Goal: Navigation & Orientation: Find specific page/section

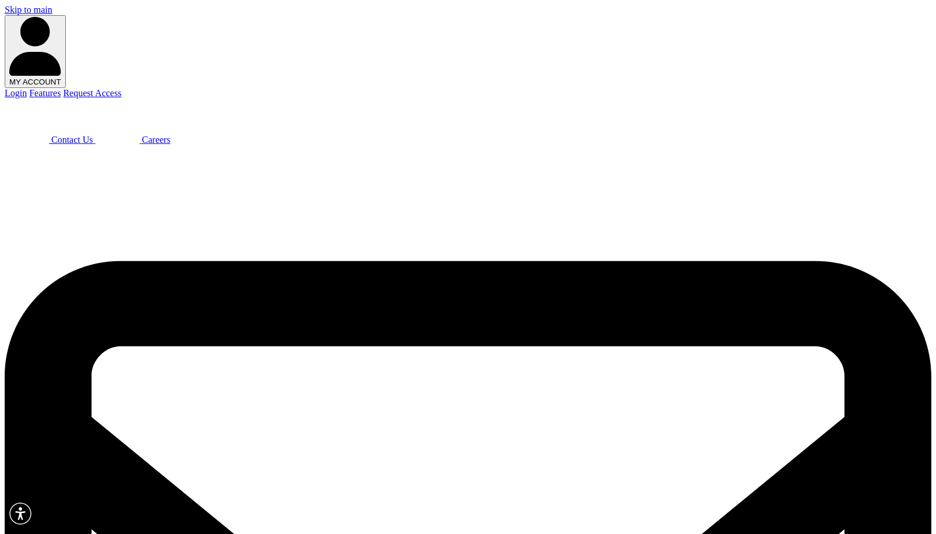
click at [66, 15] on button "MY ACCOUNT" at bounding box center [35, 51] width 61 height 73
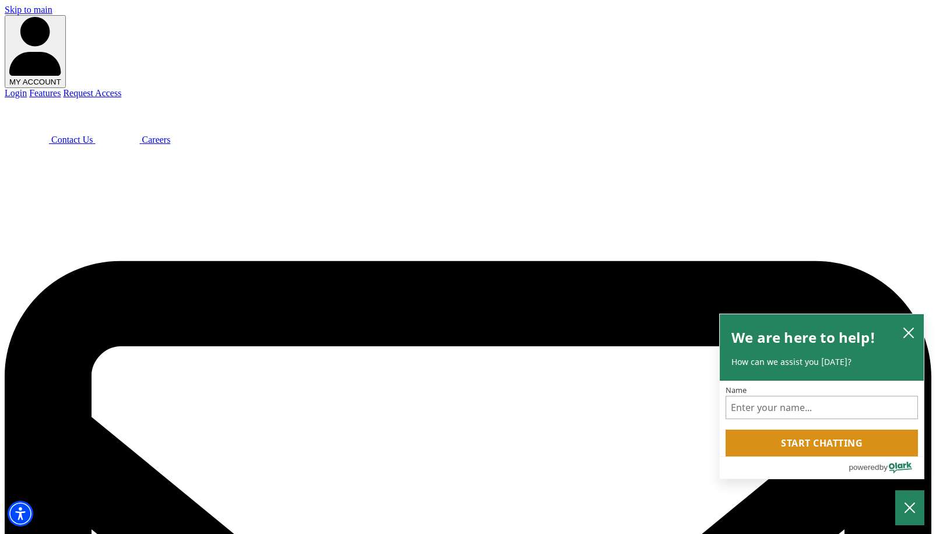
click at [27, 88] on link "Login" at bounding box center [16, 93] width 22 height 10
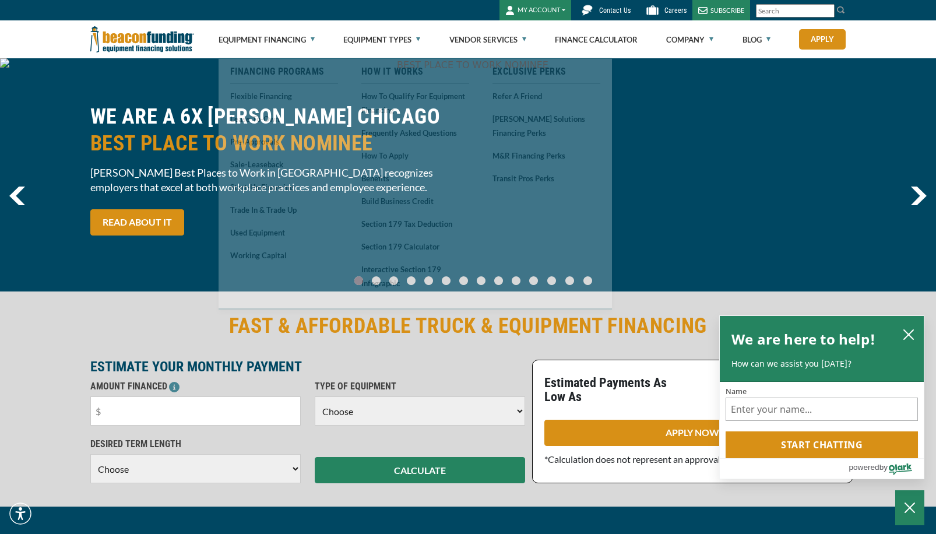
click at [565, 9] on button "MY ACCOUNT" at bounding box center [535, 10] width 72 height 20
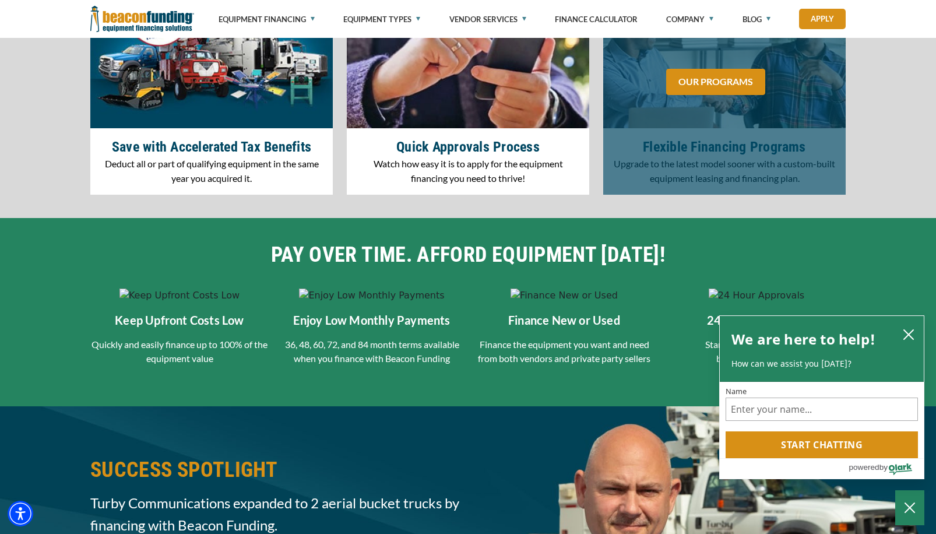
scroll to position [1806, 0]
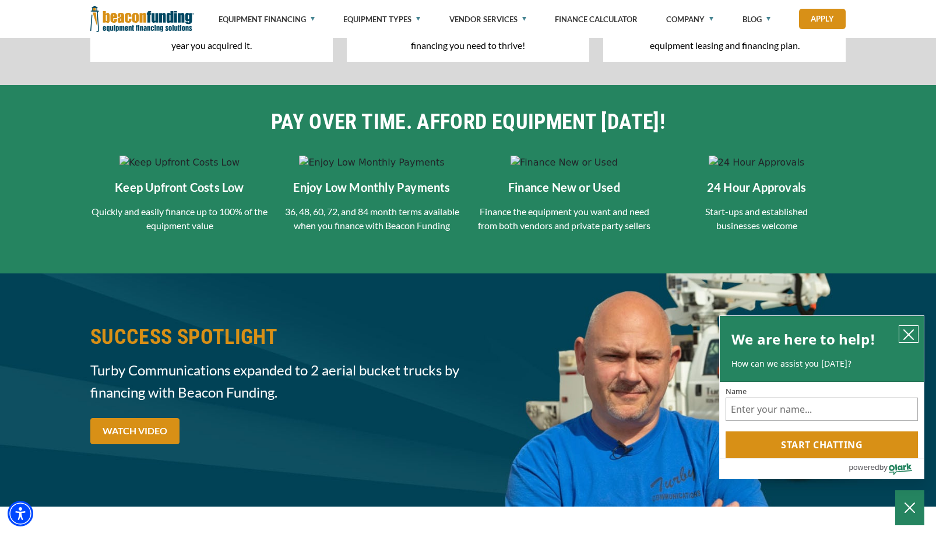
click at [909, 331] on icon "close chatbox" at bounding box center [908, 334] width 9 height 9
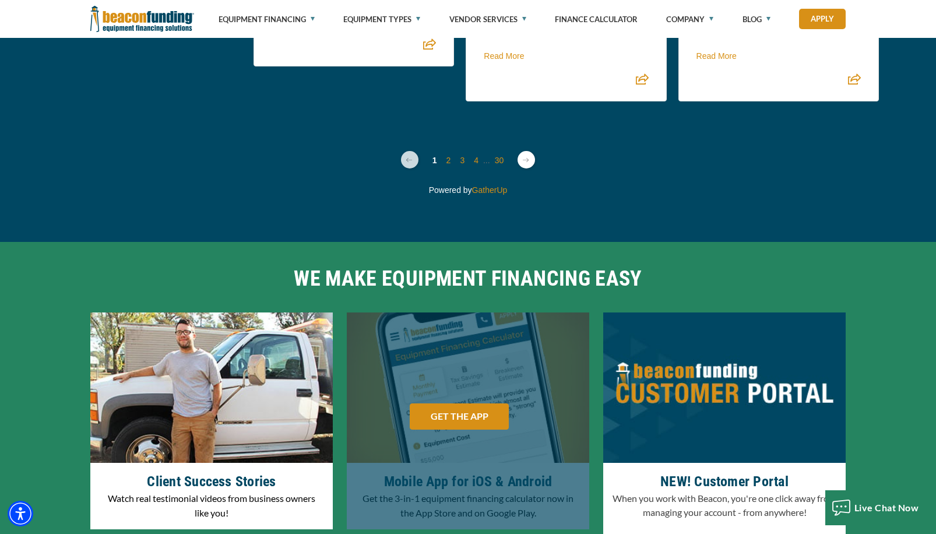
scroll to position [3295, 0]
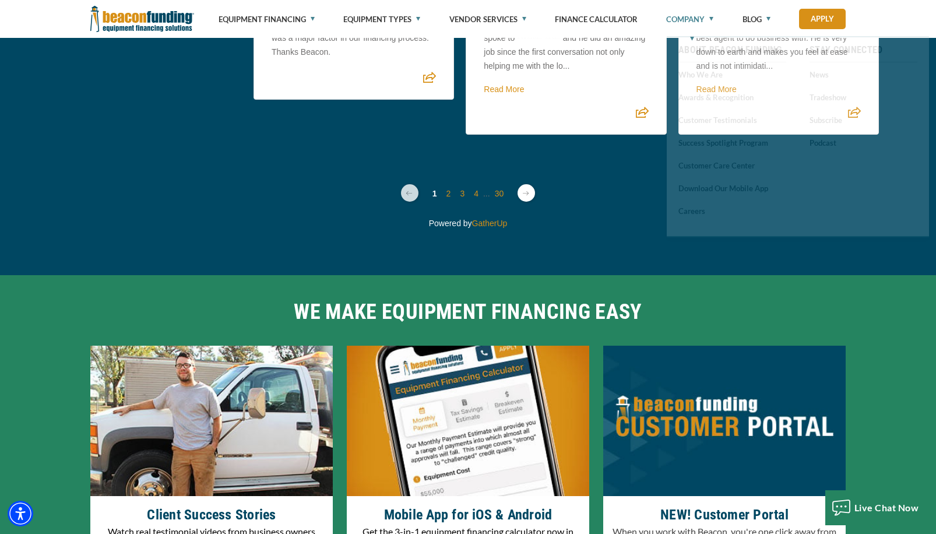
click at [702, 17] on link "Company" at bounding box center [689, 19] width 47 height 38
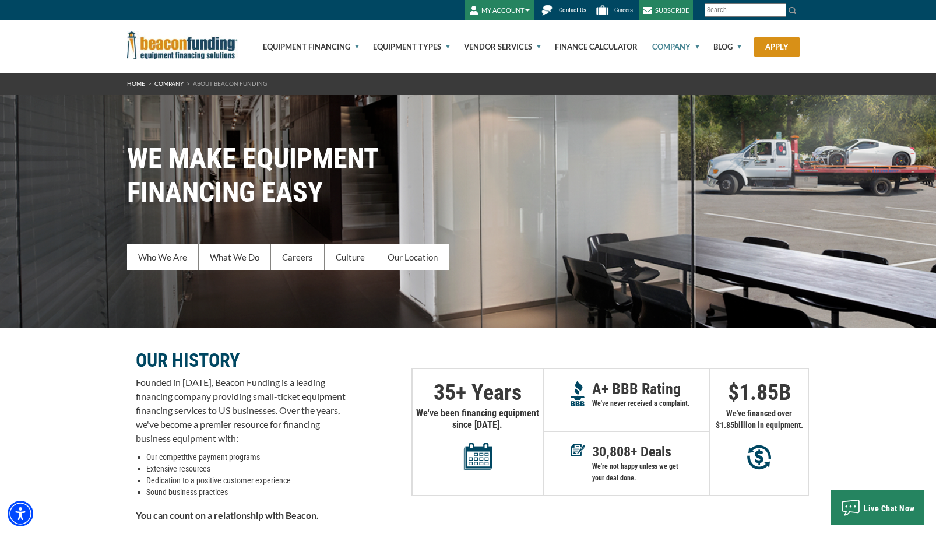
click at [525, 8] on button "MY ACCOUNT" at bounding box center [499, 10] width 69 height 20
click at [488, 34] on link "Login" at bounding box center [511, 32] width 92 height 23
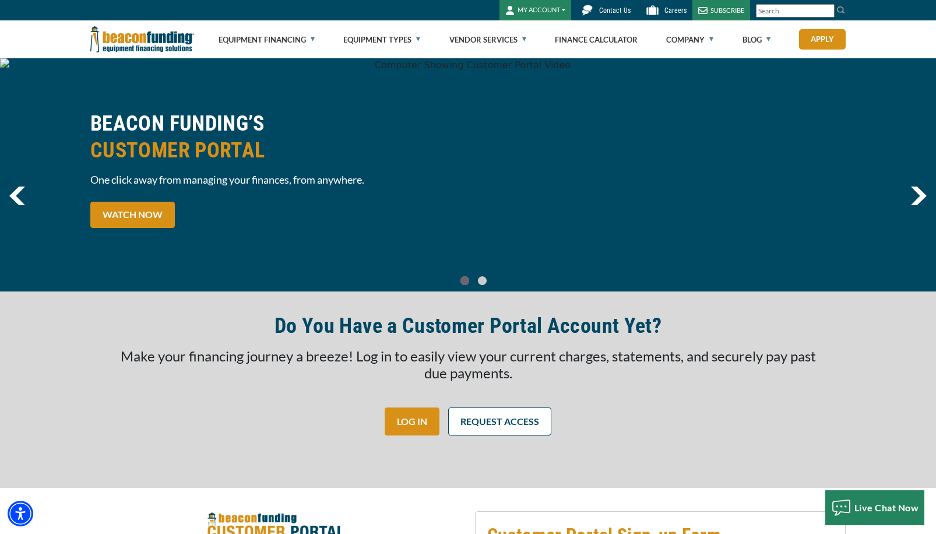
click at [925, 195] on img "next" at bounding box center [918, 195] width 16 height 19
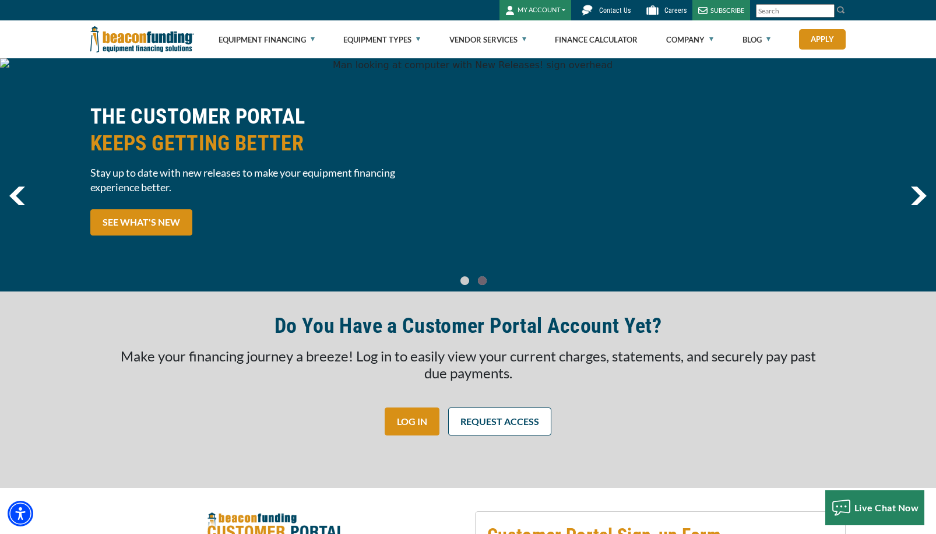
click at [925, 195] on img "next" at bounding box center [918, 195] width 16 height 19
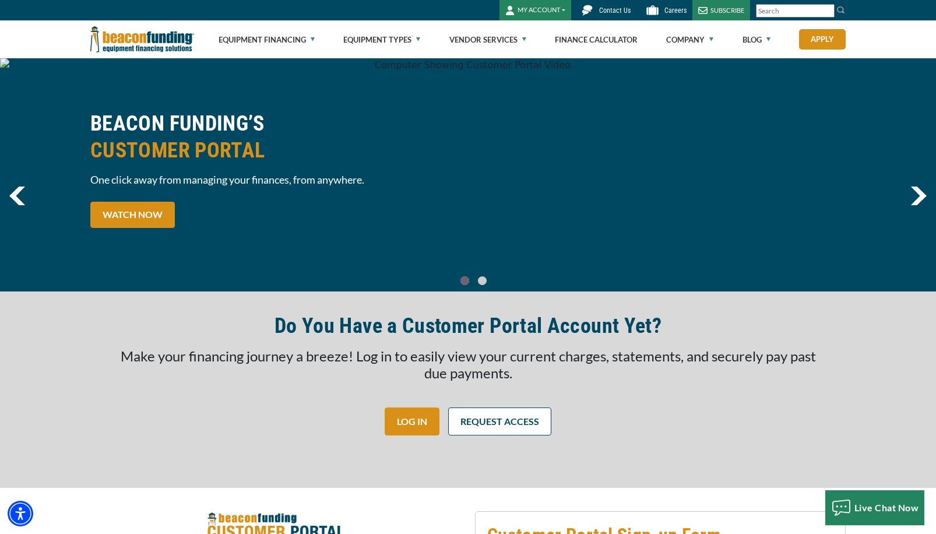
drag, startPoint x: 137, startPoint y: 219, endPoint x: 705, endPoint y: 229, distance: 568.7
click at [684, 229] on div "BEACON FUNDING’S CUSTOMER PORTAL One click away from managing your finances, fr…" at bounding box center [467, 174] width 769 height 129
click at [918, 199] on img "next" at bounding box center [918, 195] width 16 height 19
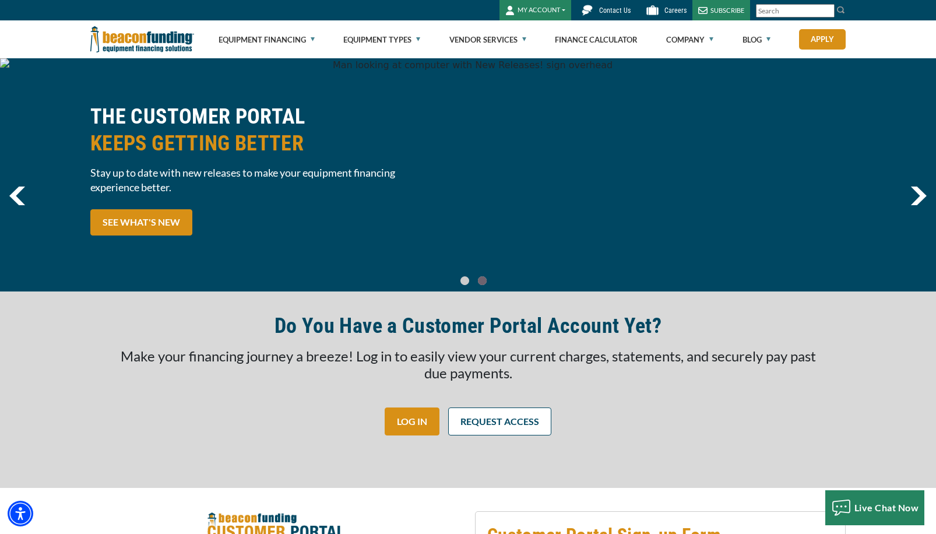
click at [918, 199] on img "next" at bounding box center [918, 195] width 16 height 19
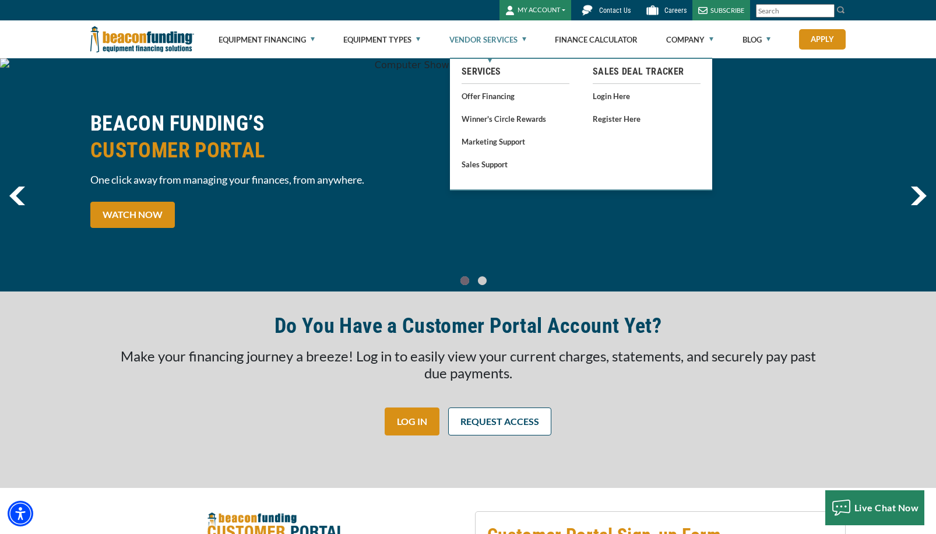
click at [502, 37] on link "Vendor Services" at bounding box center [487, 39] width 77 height 37
click at [614, 97] on link "Login Here" at bounding box center [646, 96] width 108 height 15
